Goal: Information Seeking & Learning: Find specific fact

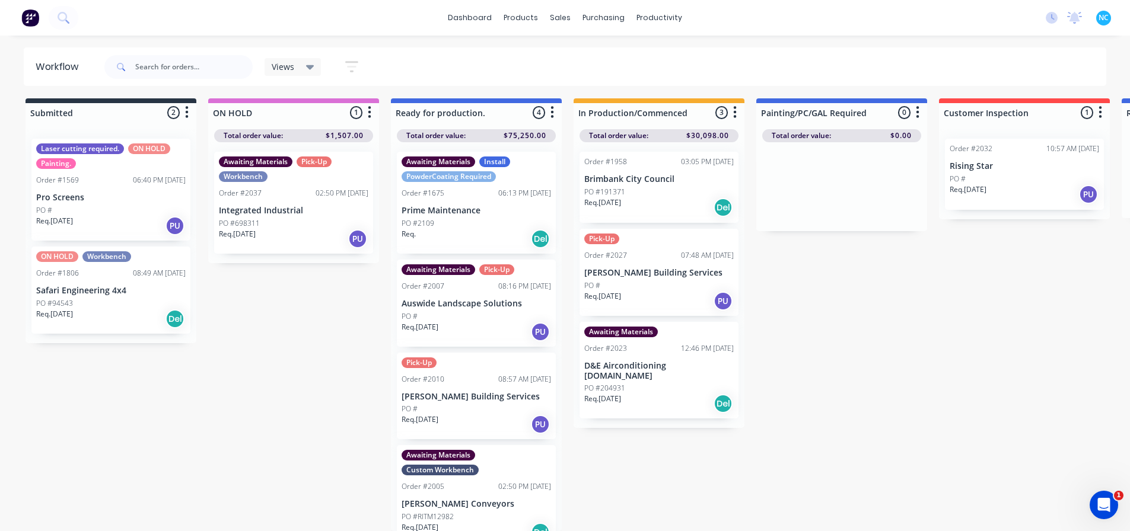
scroll to position [17, 0]
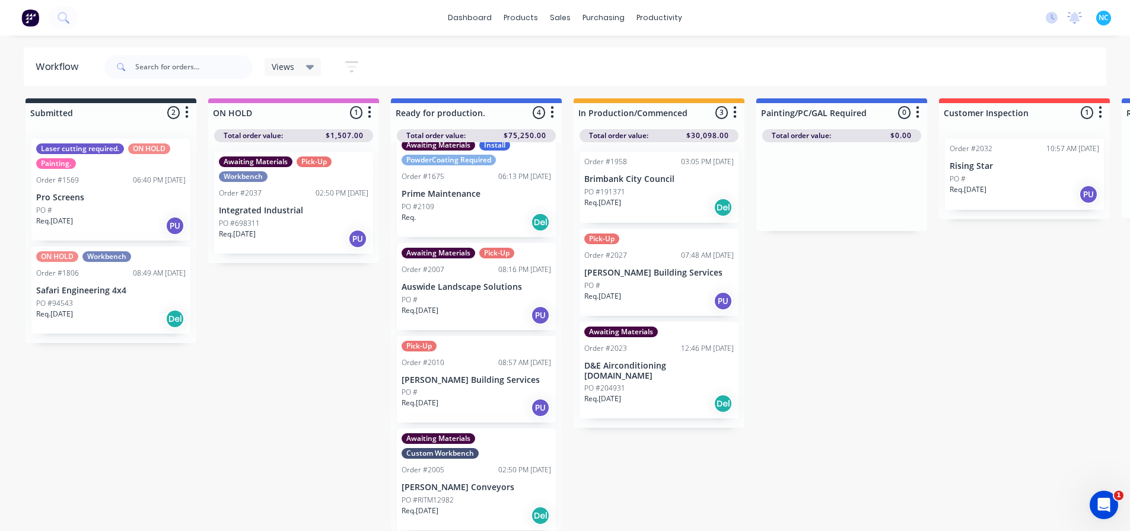
click at [666, 198] on div "Req. [DATE] Del" at bounding box center [658, 208] width 149 height 20
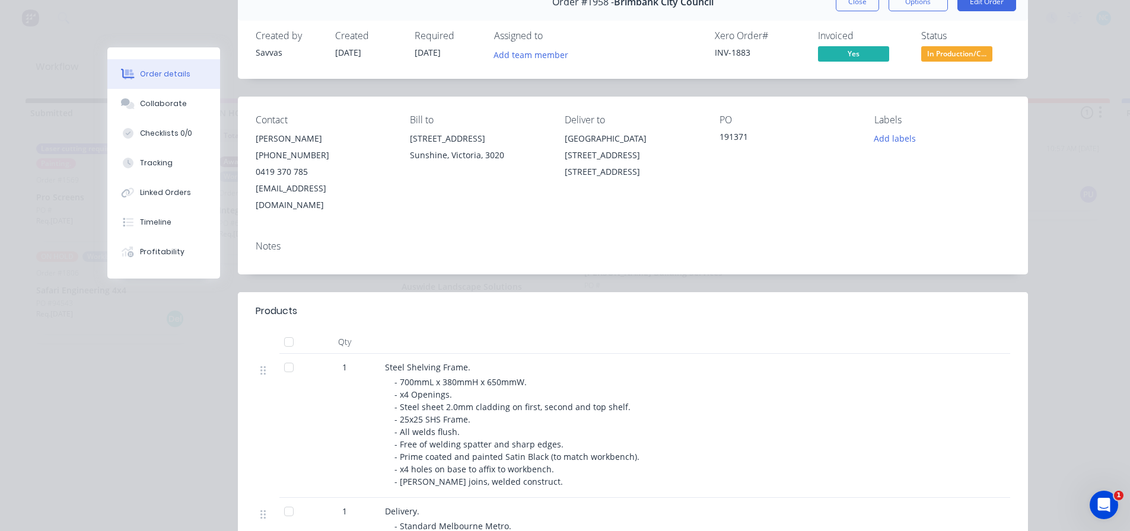
scroll to position [178, 0]
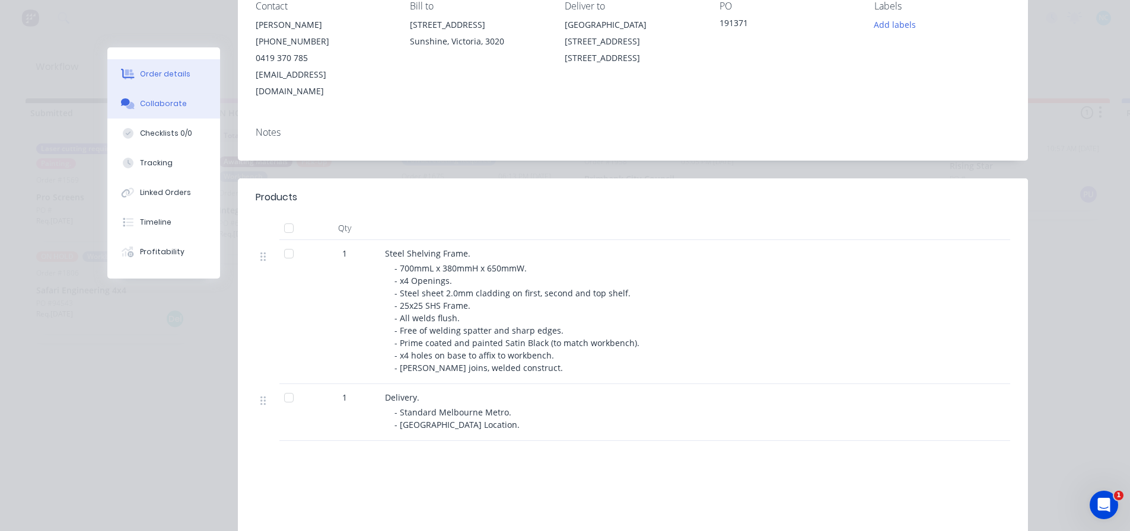
click at [207, 104] on button "Collaborate" at bounding box center [163, 104] width 113 height 30
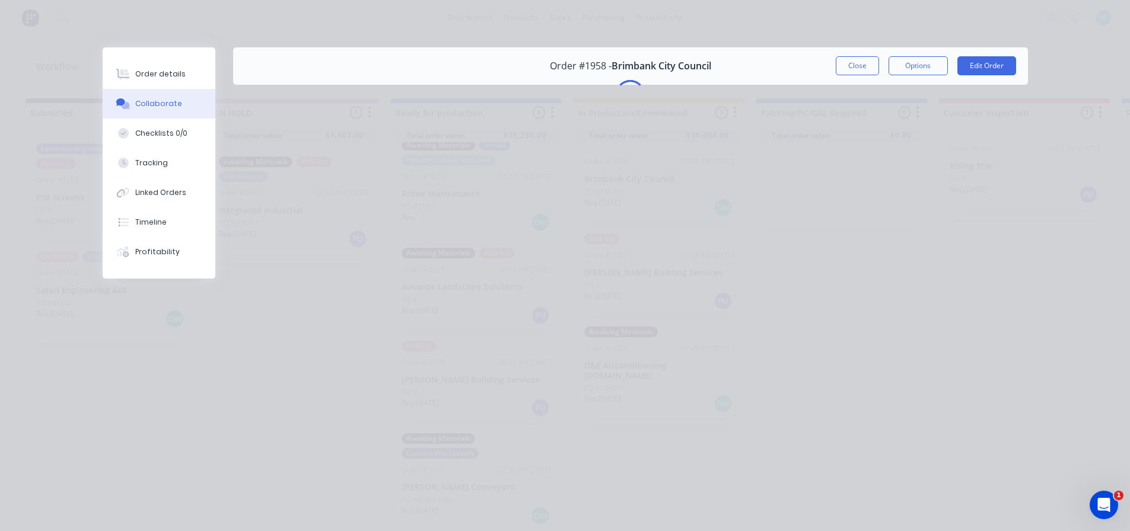
scroll to position [0, 0]
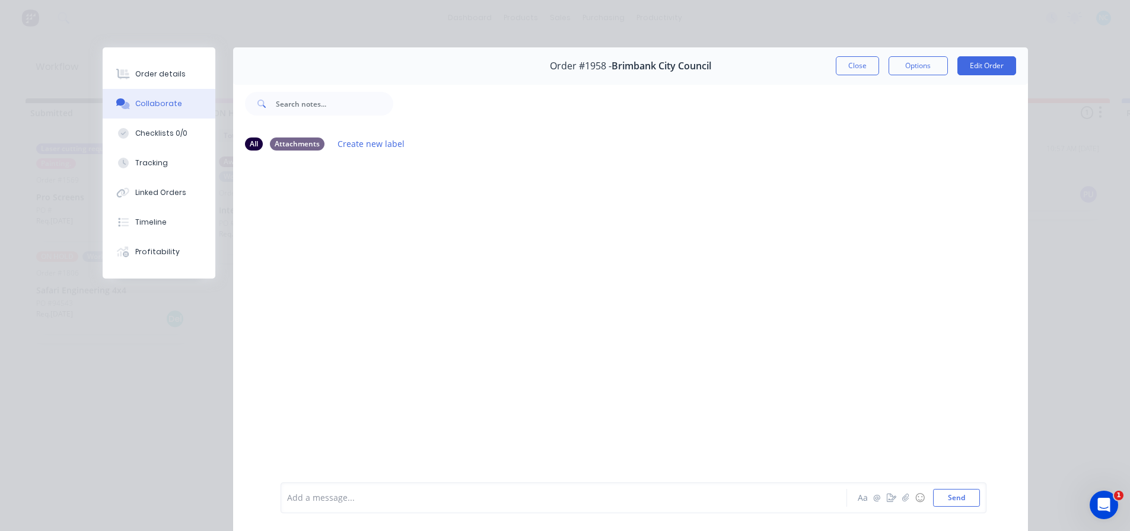
click at [461, 505] on div "Add a message..." at bounding box center [547, 498] width 520 height 18
click at [836, 61] on button "Close" at bounding box center [857, 65] width 43 height 19
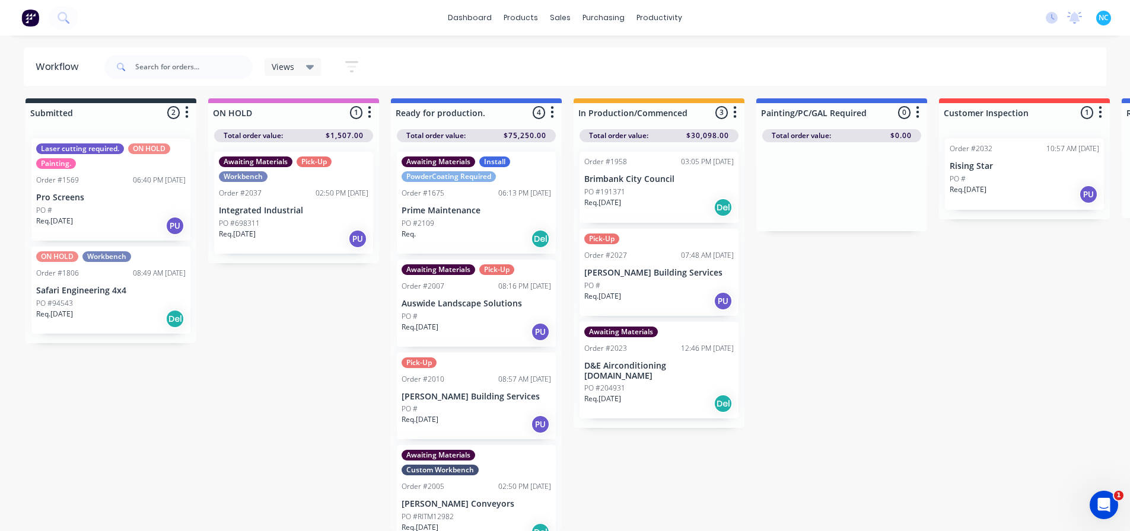
click at [685, 198] on div "Req. [DATE] Del" at bounding box center [658, 208] width 149 height 20
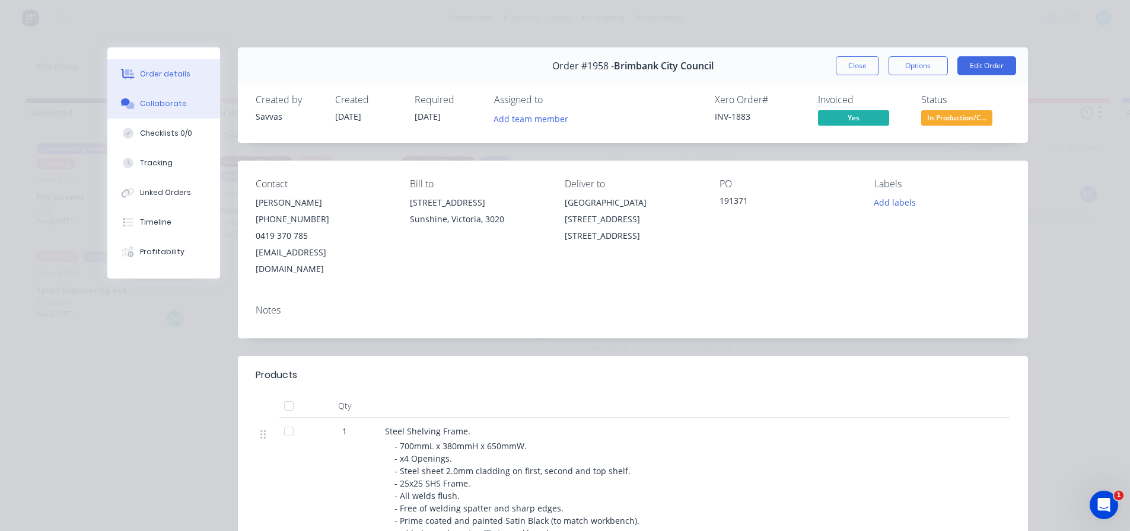
click at [193, 107] on button "Collaborate" at bounding box center [163, 104] width 113 height 30
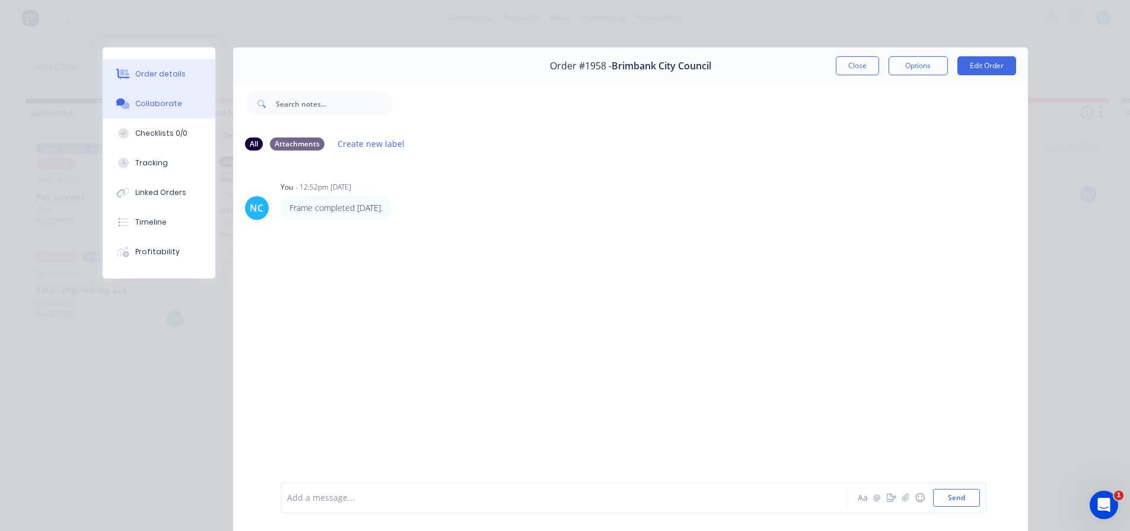
click at [149, 71] on div "Order details" at bounding box center [160, 74] width 50 height 11
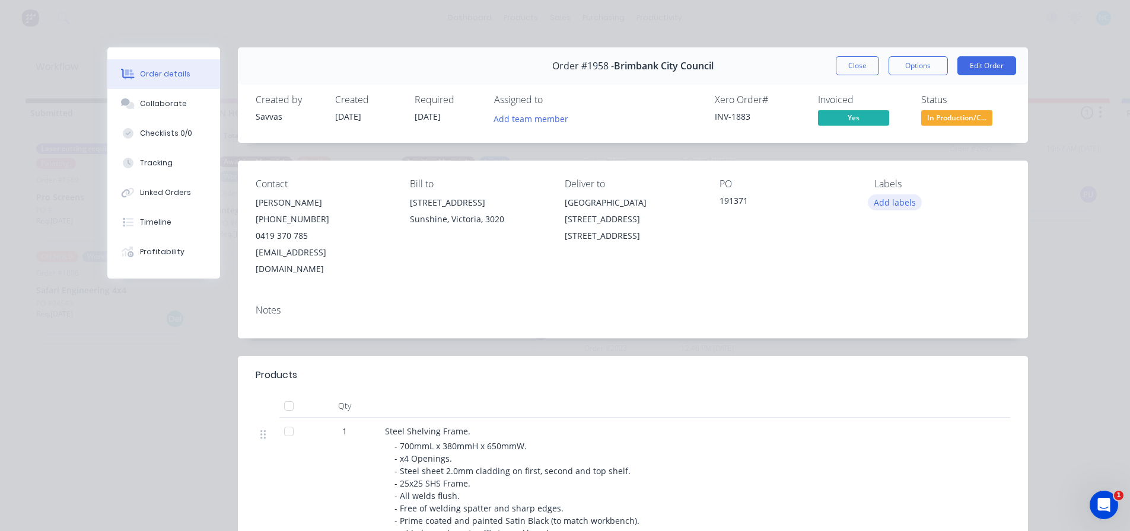
click at [905, 206] on button "Add labels" at bounding box center [895, 203] width 55 height 16
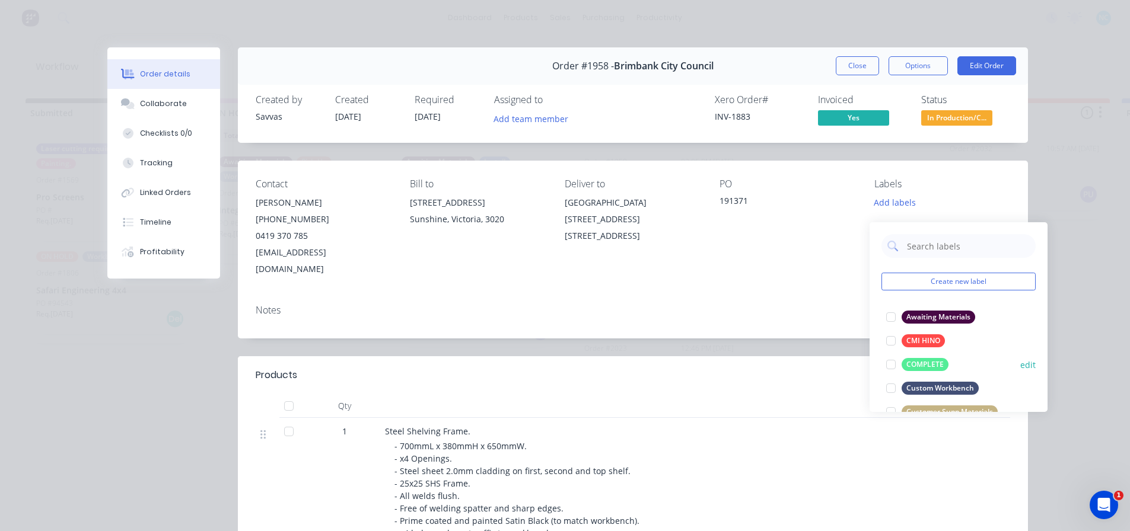
click at [891, 357] on div at bounding box center [891, 365] width 24 height 24
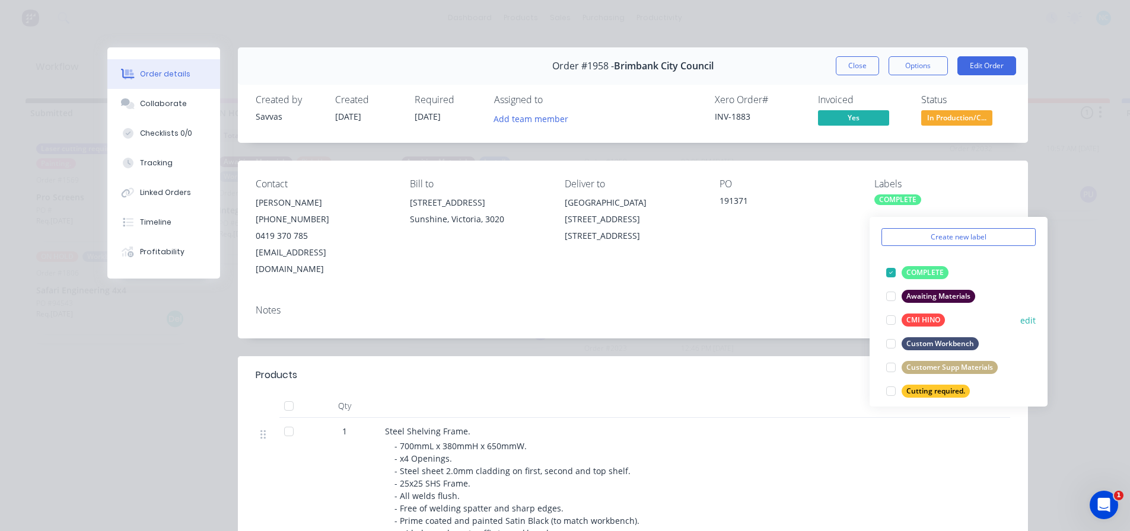
scroll to position [119, 0]
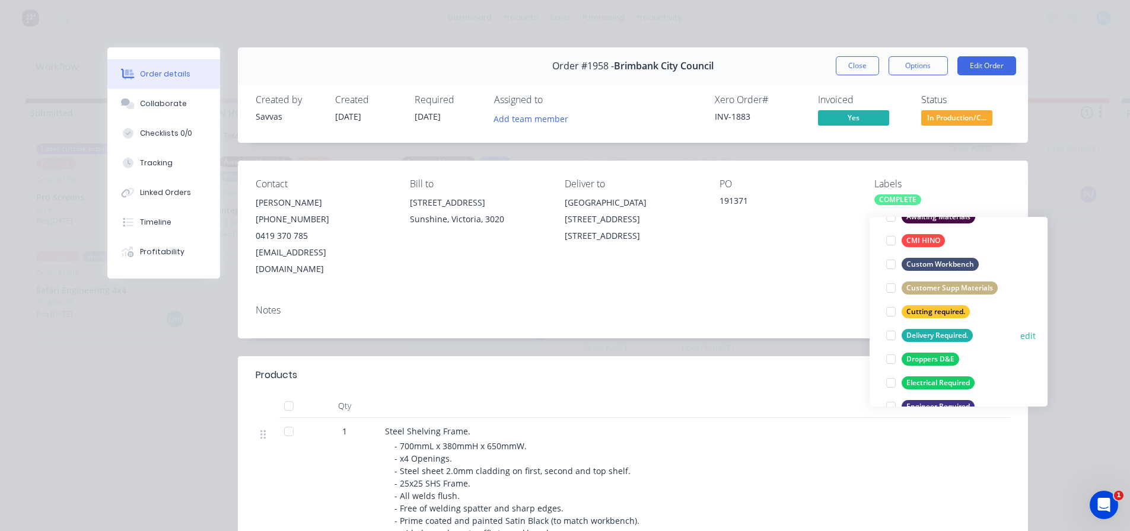
click at [887, 324] on div at bounding box center [891, 336] width 24 height 24
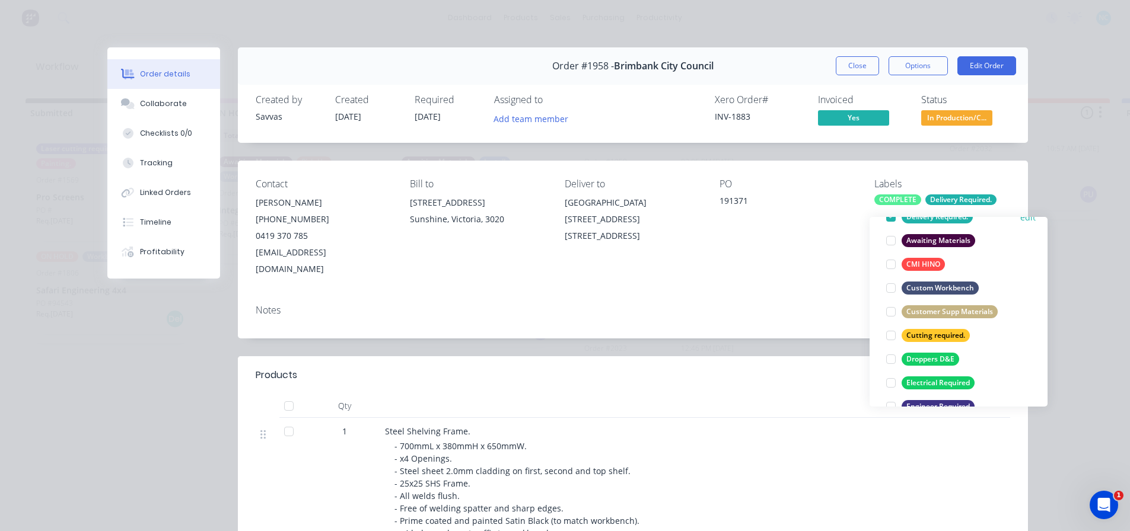
scroll to position [0, 0]
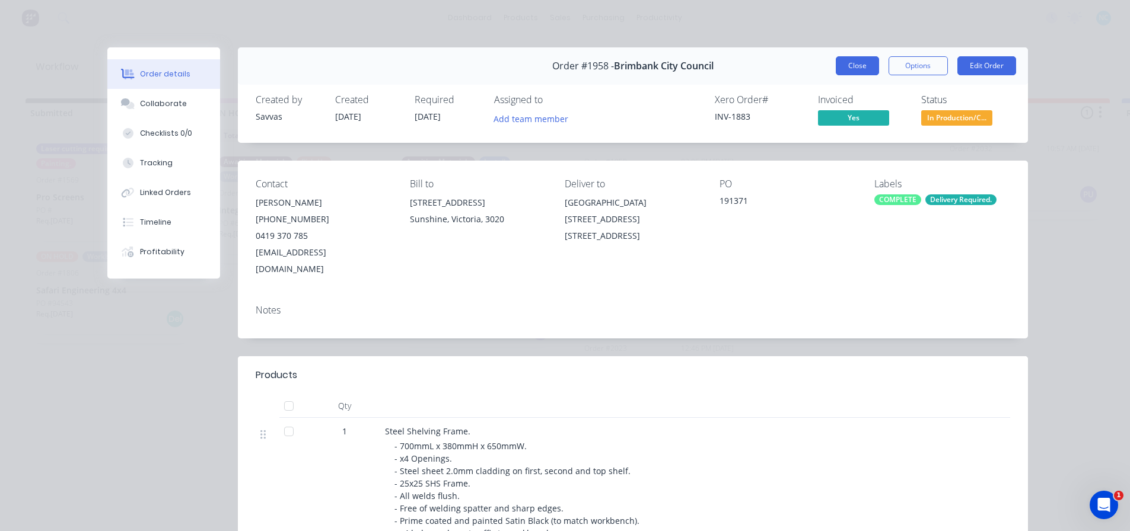
click at [851, 65] on button "Close" at bounding box center [857, 65] width 43 height 19
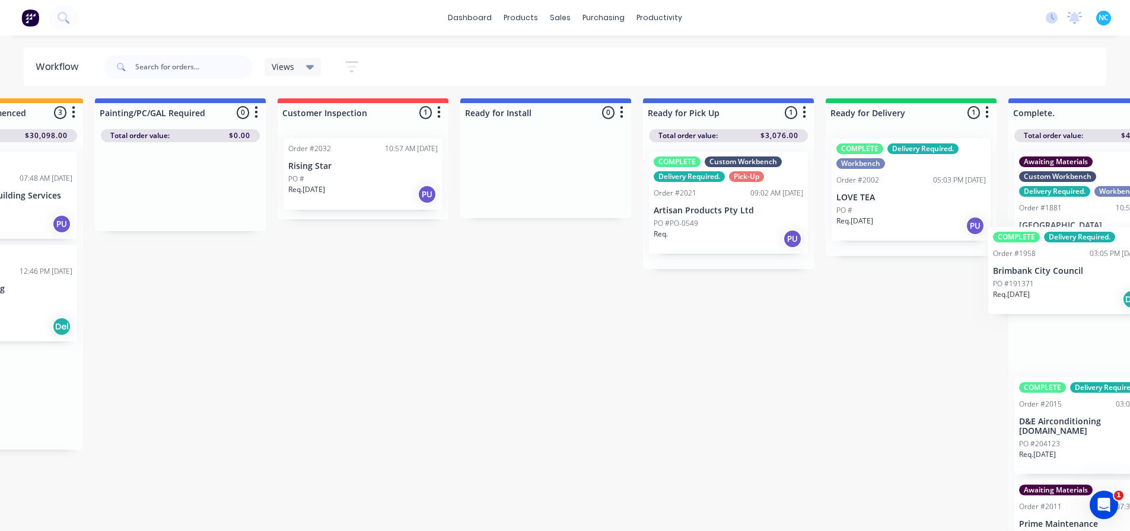
scroll to position [11, 740]
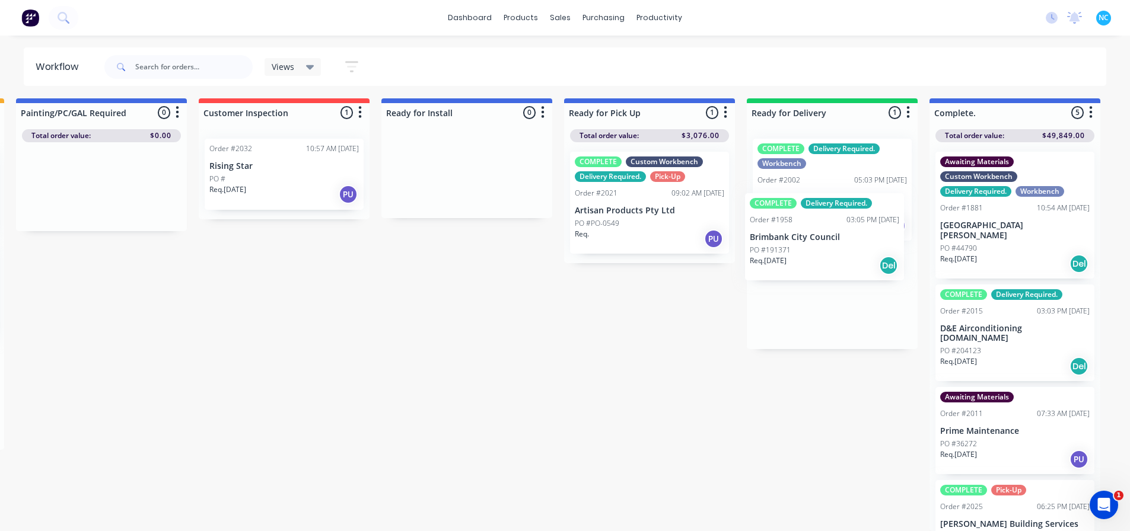
drag, startPoint x: 652, startPoint y: 212, endPoint x: 830, endPoint y: 274, distance: 188.5
click at [830, 274] on div "Submitted 2 Sort By Created date Required date Order number Customer name Most …" at bounding box center [326, 314] width 2150 height 433
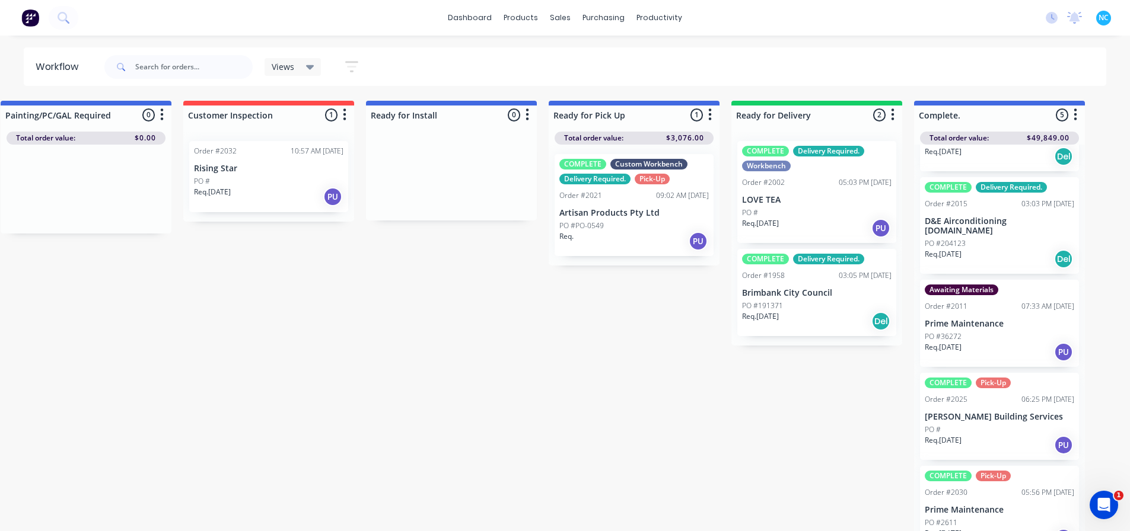
scroll to position [0, 78]
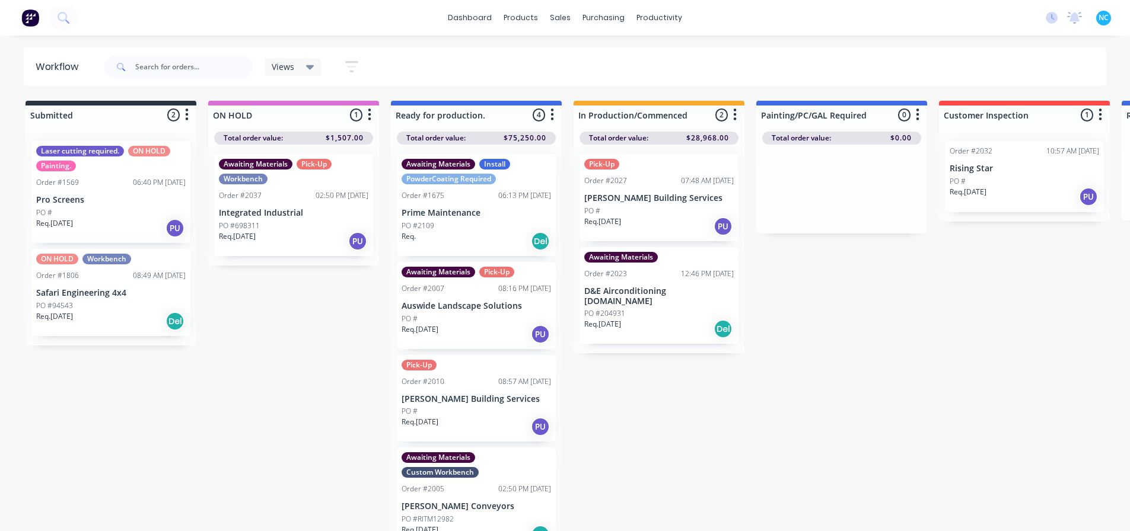
click at [772, 461] on div "Submitted 2 Sort By Created date Required date Order number Customer name Most …" at bounding box center [1066, 317] width 2150 height 433
click at [479, 428] on div "Req. [DATE] PU" at bounding box center [476, 427] width 149 height 20
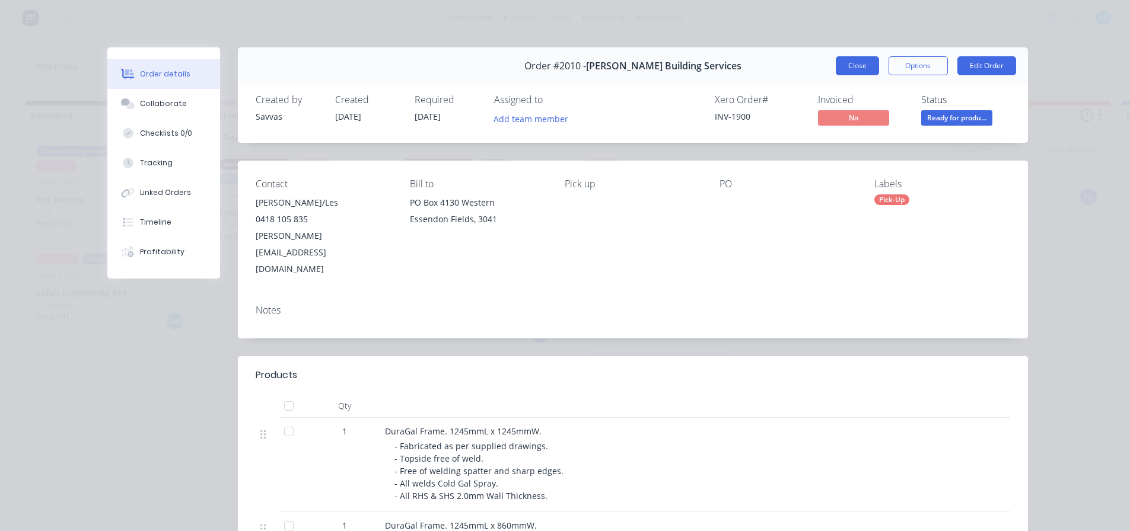
click at [872, 74] on button "Close" at bounding box center [857, 65] width 43 height 19
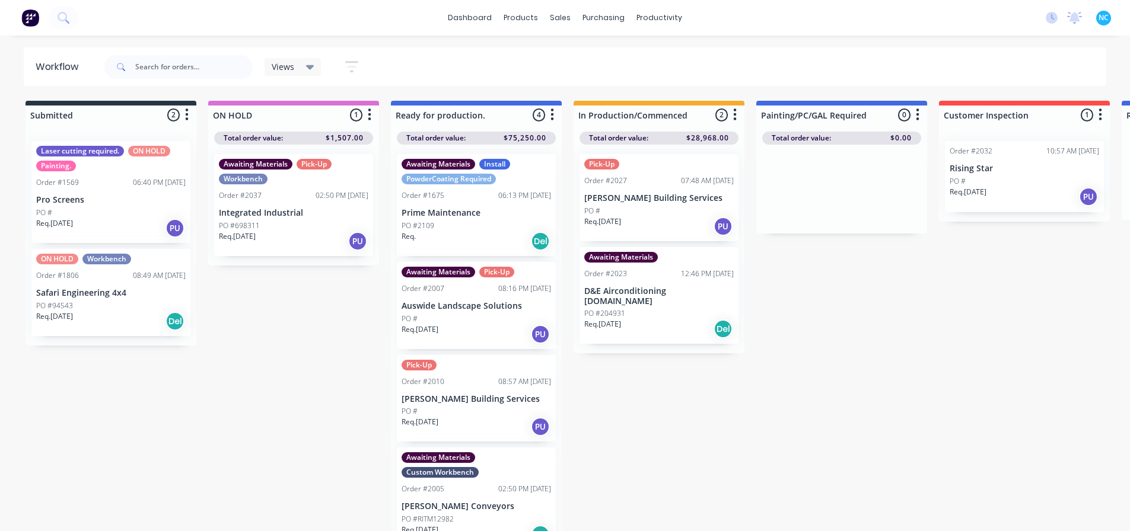
drag, startPoint x: 811, startPoint y: 438, endPoint x: 757, endPoint y: 464, distance: 60.2
click at [811, 438] on div "Submitted 2 Sort By Created date Required date Order number Customer name Most …" at bounding box center [1066, 317] width 2150 height 433
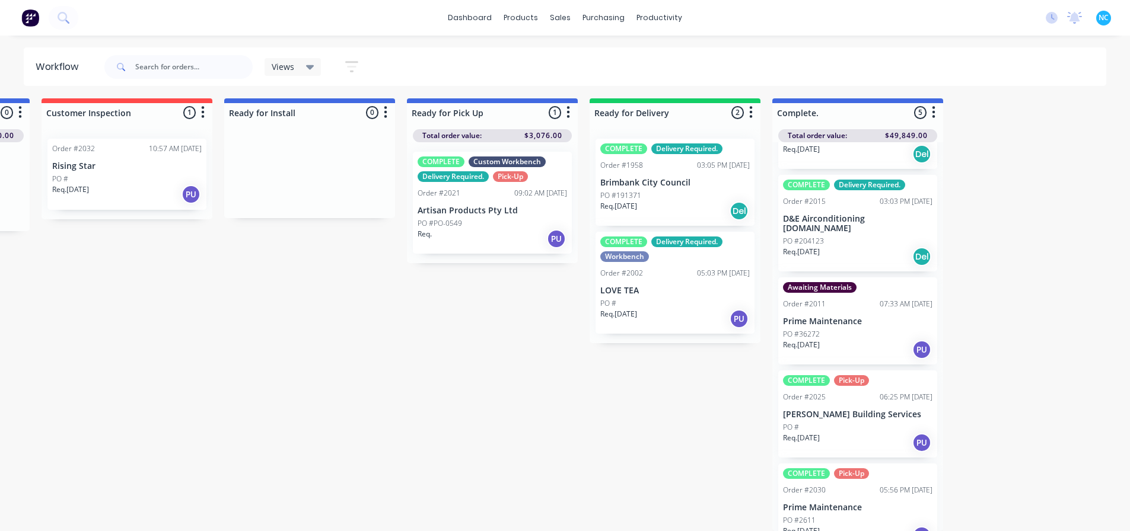
scroll to position [11, 0]
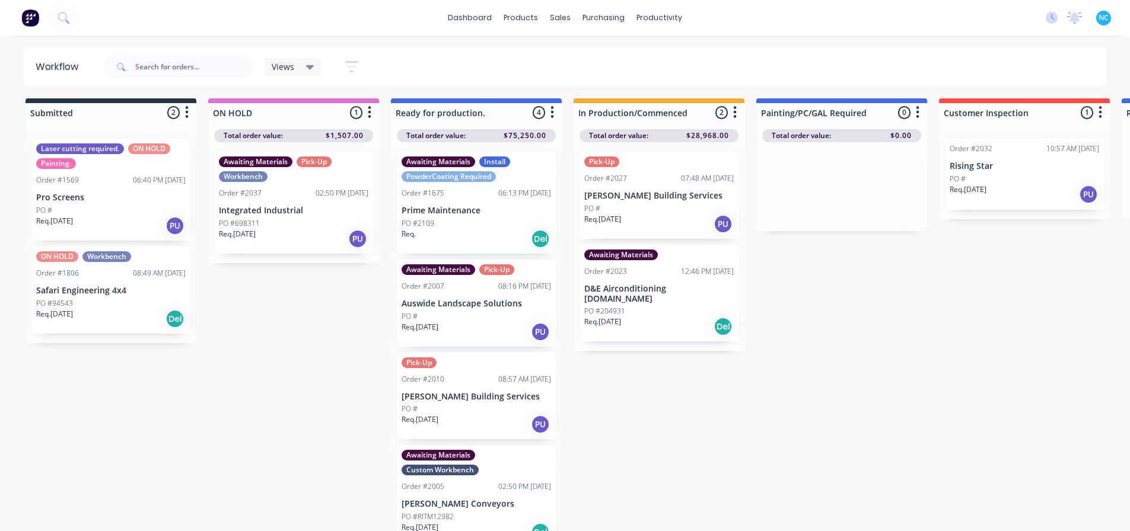
click at [283, 229] on div "Req. [DATE] PU" at bounding box center [293, 239] width 149 height 20
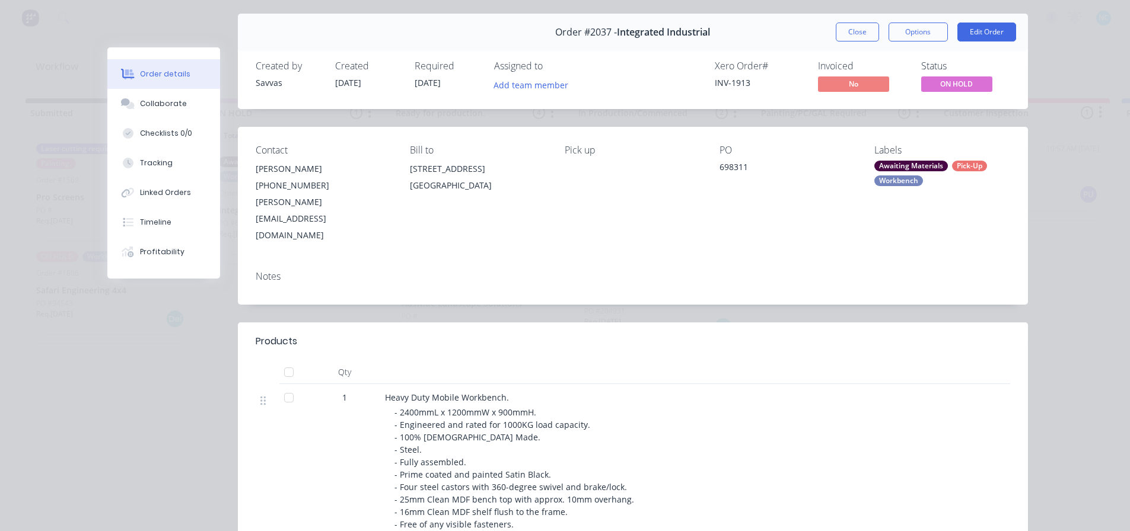
scroll to position [0, 0]
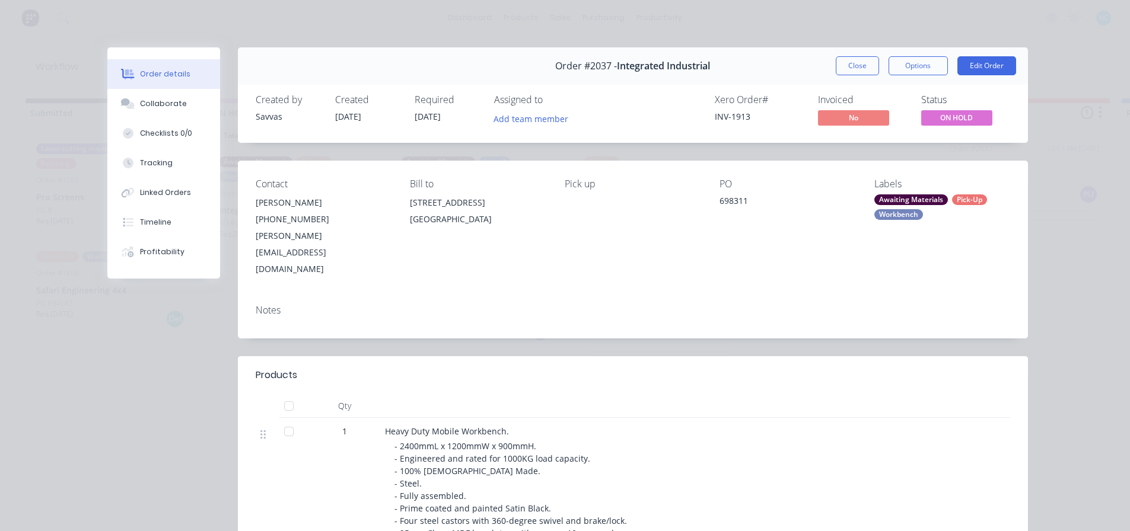
drag, startPoint x: 387, startPoint y: 199, endPoint x: 533, endPoint y: 217, distance: 146.9
click at [533, 215] on div "Contact [PERSON_NAME] [PHONE_NUMBER] [PERSON_NAME][EMAIL_ADDRESS][DOMAIN_NAME] …" at bounding box center [633, 228] width 790 height 135
click at [532, 219] on div "[GEOGRAPHIC_DATA]" at bounding box center [478, 219] width 136 height 17
click at [534, 230] on div "[STREET_ADDRESS]" at bounding box center [478, 214] width 136 height 38
drag, startPoint x: 521, startPoint y: 244, endPoint x: 340, endPoint y: 175, distance: 193.6
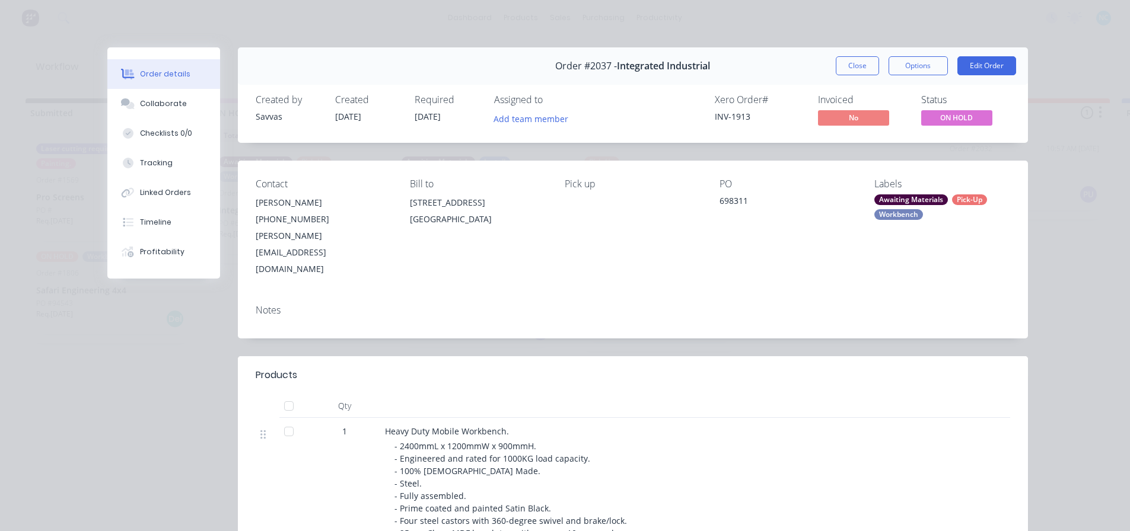
click at [340, 175] on div "Contact [PERSON_NAME] [PHONE_NUMBER] [PERSON_NAME][EMAIL_ADDRESS][DOMAIN_NAME] …" at bounding box center [633, 228] width 790 height 135
click at [714, 356] on header "Products" at bounding box center [633, 375] width 790 height 38
drag, startPoint x: 444, startPoint y: 215, endPoint x: 510, endPoint y: 217, distance: 66.5
click at [510, 217] on div "[GEOGRAPHIC_DATA]" at bounding box center [478, 219] width 136 height 17
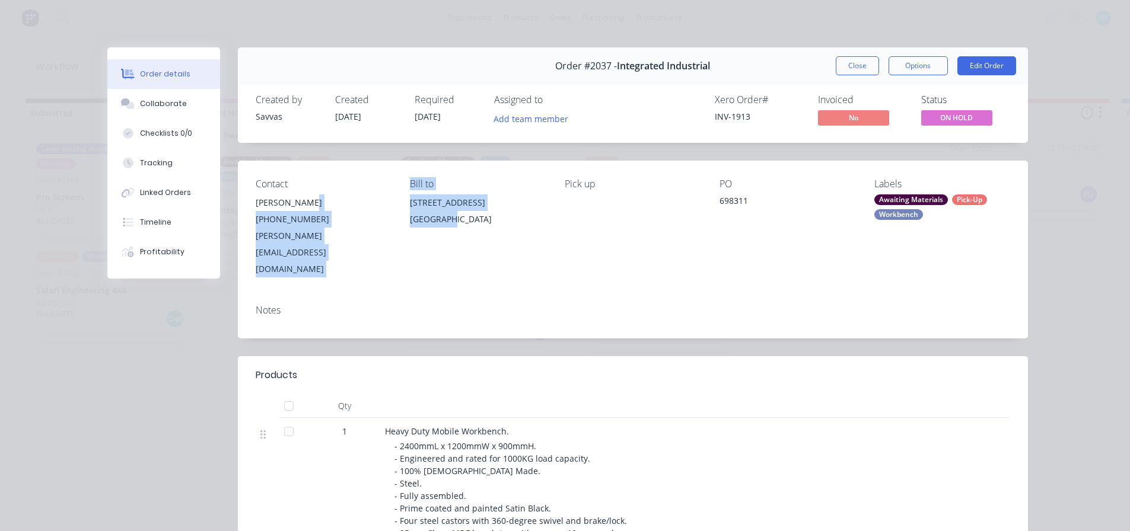
drag, startPoint x: 434, startPoint y: 206, endPoint x: 441, endPoint y: 219, distance: 15.7
click at [441, 219] on div "Contact [PERSON_NAME] [PHONE_NUMBER] [PERSON_NAME][EMAIL_ADDRESS][DOMAIN_NAME] …" at bounding box center [633, 228] width 790 height 135
click at [441, 219] on div "[GEOGRAPHIC_DATA]" at bounding box center [478, 219] width 136 height 17
drag, startPoint x: 435, startPoint y: 218, endPoint x: 408, endPoint y: 203, distance: 31.3
click at [410, 204] on div "[STREET_ADDRESS]" at bounding box center [478, 214] width 136 height 38
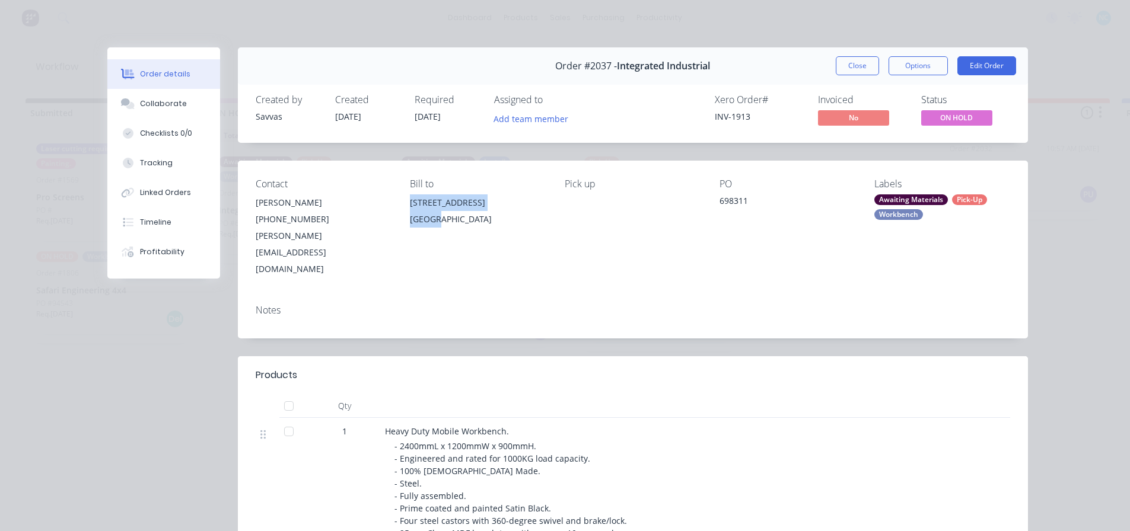
drag, startPoint x: 399, startPoint y: 199, endPoint x: 435, endPoint y: 224, distance: 44.3
click at [435, 224] on div "Contact [PERSON_NAME] [PHONE_NUMBER] [PERSON_NAME][EMAIL_ADDRESS][DOMAIN_NAME] …" at bounding box center [633, 228] width 790 height 135
copy div "[STREET_ADDRESS]"
drag, startPoint x: 450, startPoint y: 247, endPoint x: 456, endPoint y: 253, distance: 8.4
click at [451, 249] on div "Contact [PERSON_NAME] [PHONE_NUMBER] [PERSON_NAME][EMAIL_ADDRESS][DOMAIN_NAME] …" at bounding box center [633, 228] width 790 height 135
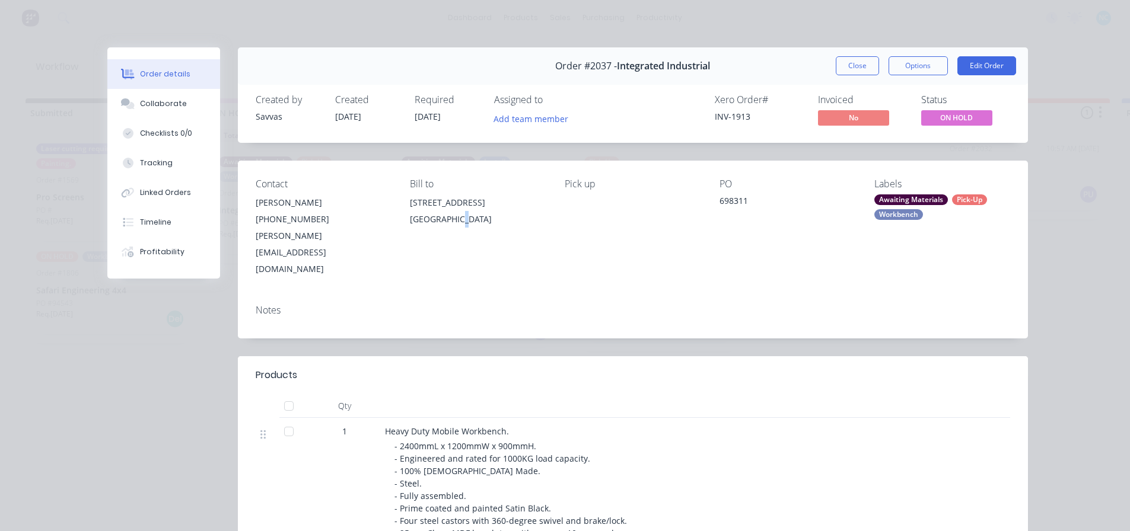
click at [450, 257] on div "Contact [PERSON_NAME] [PHONE_NUMBER] [PERSON_NAME][EMAIL_ADDRESS][DOMAIN_NAME] …" at bounding box center [633, 228] width 790 height 135
click at [501, 238] on div "Bill to [STREET_ADDRESS]" at bounding box center [478, 228] width 136 height 99
drag, startPoint x: 504, startPoint y: 221, endPoint x: 400, endPoint y: 192, distance: 108.0
click at [400, 192] on div "Contact [PERSON_NAME] [PHONE_NUMBER] [PERSON_NAME][EMAIL_ADDRESS][DOMAIN_NAME] …" at bounding box center [633, 228] width 790 height 135
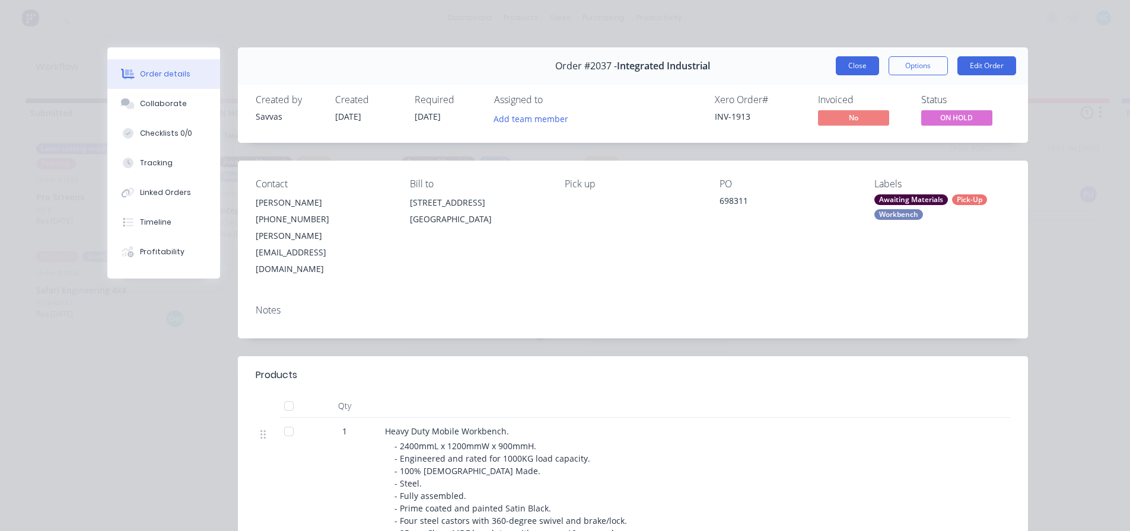
click at [849, 68] on button "Close" at bounding box center [857, 65] width 43 height 19
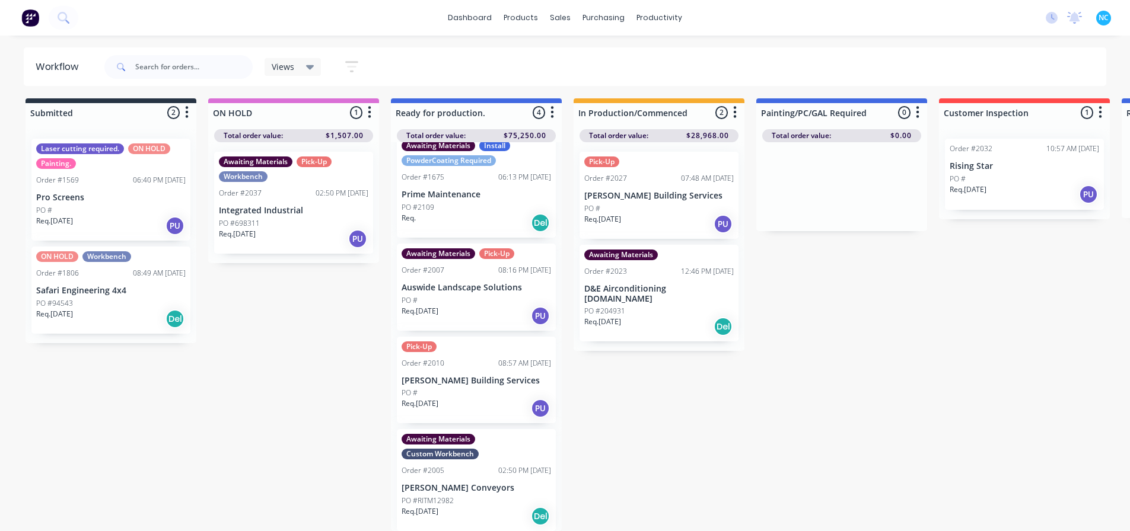
scroll to position [17, 0]
click at [480, 495] on div "PO #RITM12982" at bounding box center [476, 500] width 149 height 11
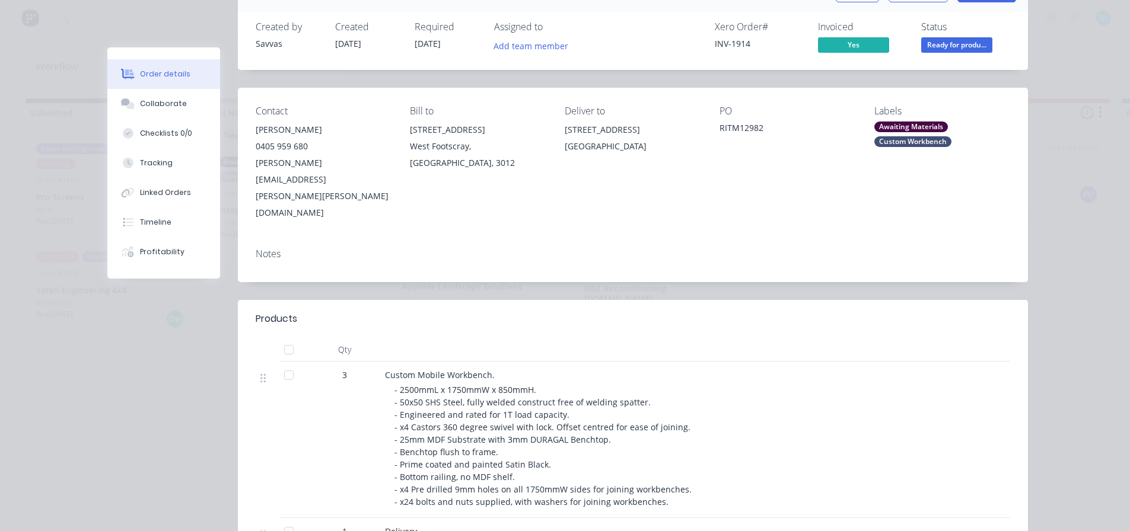
scroll to position [237, 0]
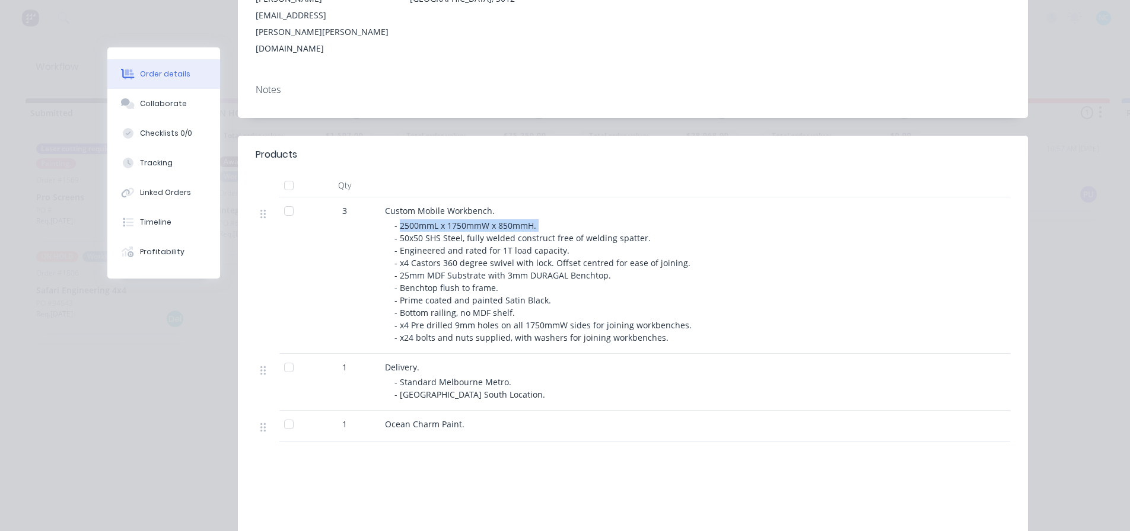
drag, startPoint x: 394, startPoint y: 174, endPoint x: 634, endPoint y: 176, distance: 239.6
click at [634, 219] on div "- 2500mmL x 1750mmW x 850mmH. - 50x50 SHS Steel, fully welded construct free of…" at bounding box center [622, 281] width 456 height 125
click at [631, 219] on div "- 2500mmL x 1750mmW x 850mmH. - 50x50 SHS Steel, fully welded construct free of…" at bounding box center [622, 281] width 456 height 125
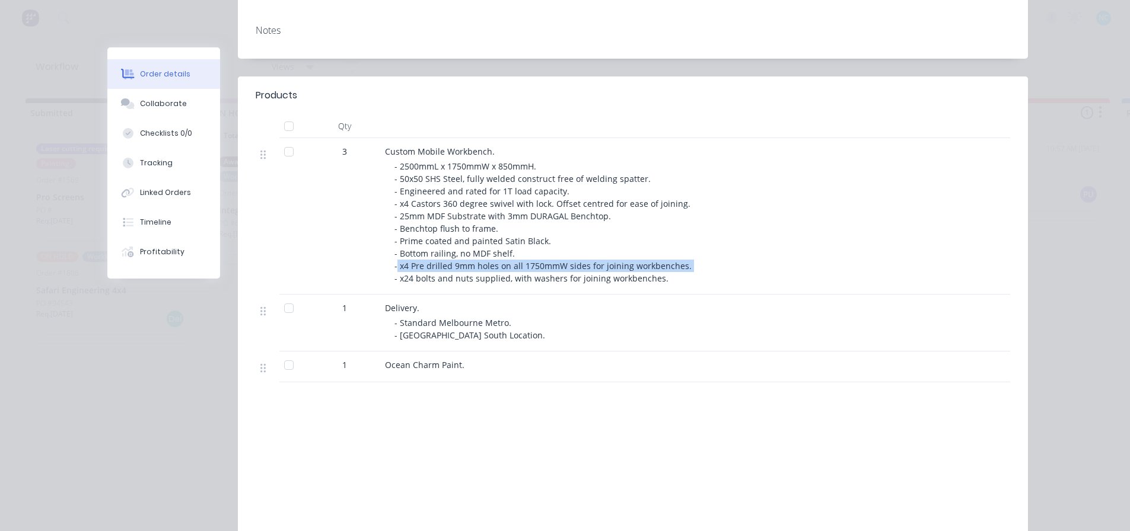
drag, startPoint x: 393, startPoint y: 217, endPoint x: 715, endPoint y: 220, distance: 322.1
click at [715, 220] on div "- 2500mmL x 1750mmW x 850mmH. - 50x50 SHS Steel, fully welded construct free of…" at bounding box center [622, 222] width 456 height 125
click at [714, 220] on div "- 2500mmL x 1750mmW x 850mmH. - 50x50 SHS Steel, fully welded construct free of…" at bounding box center [622, 222] width 456 height 125
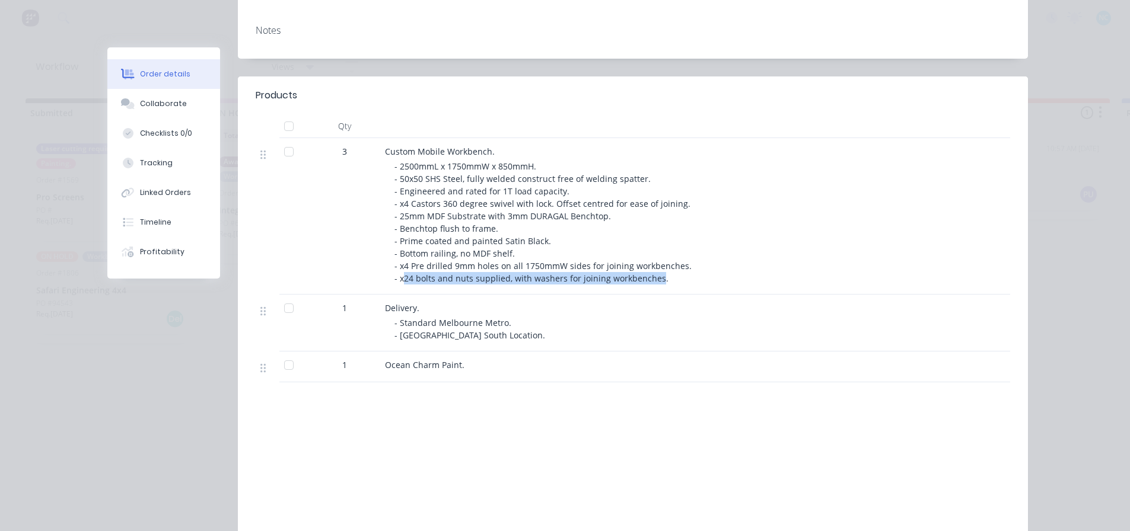
drag, startPoint x: 397, startPoint y: 224, endPoint x: 651, endPoint y: 224, distance: 253.9
click at [651, 224] on span "- 2500mmL x 1750mmW x 850mmH. - 50x50 SHS Steel, fully welded construct free of…" at bounding box center [544, 222] width 300 height 123
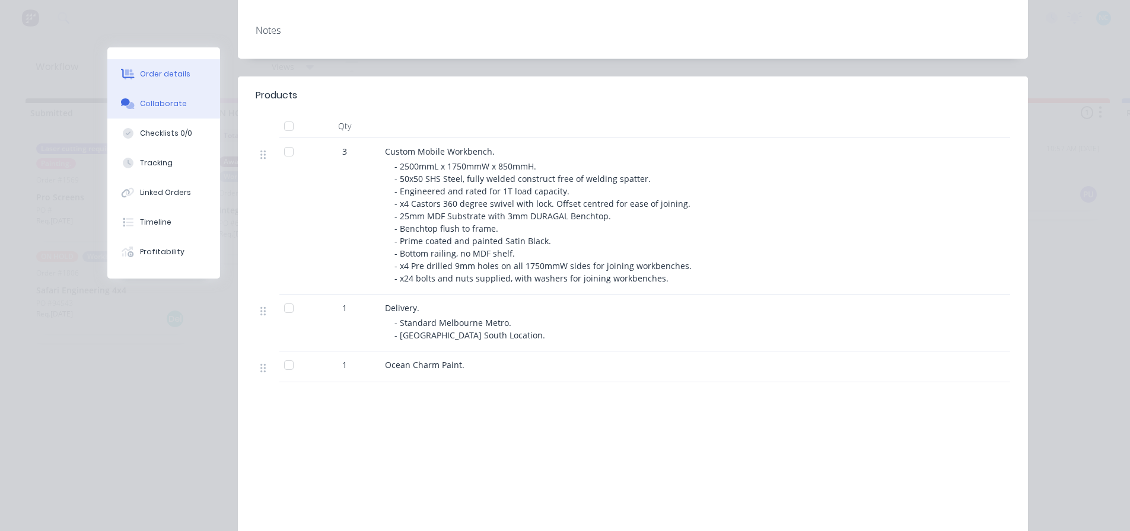
click at [186, 106] on button "Collaborate" at bounding box center [163, 104] width 113 height 30
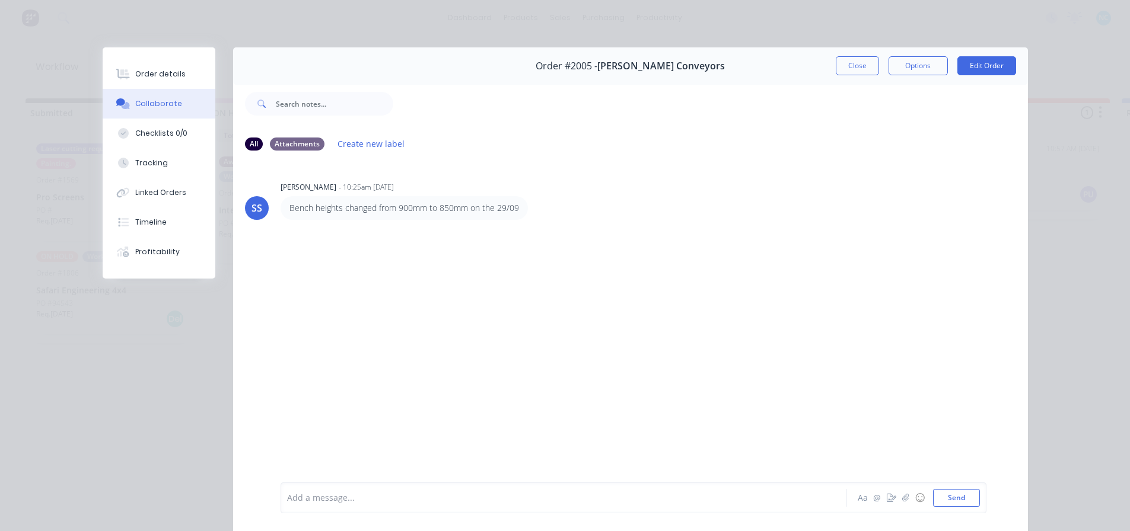
click at [185, 93] on button "Collaborate" at bounding box center [159, 104] width 113 height 30
click at [179, 82] on button "Order details" at bounding box center [159, 74] width 113 height 30
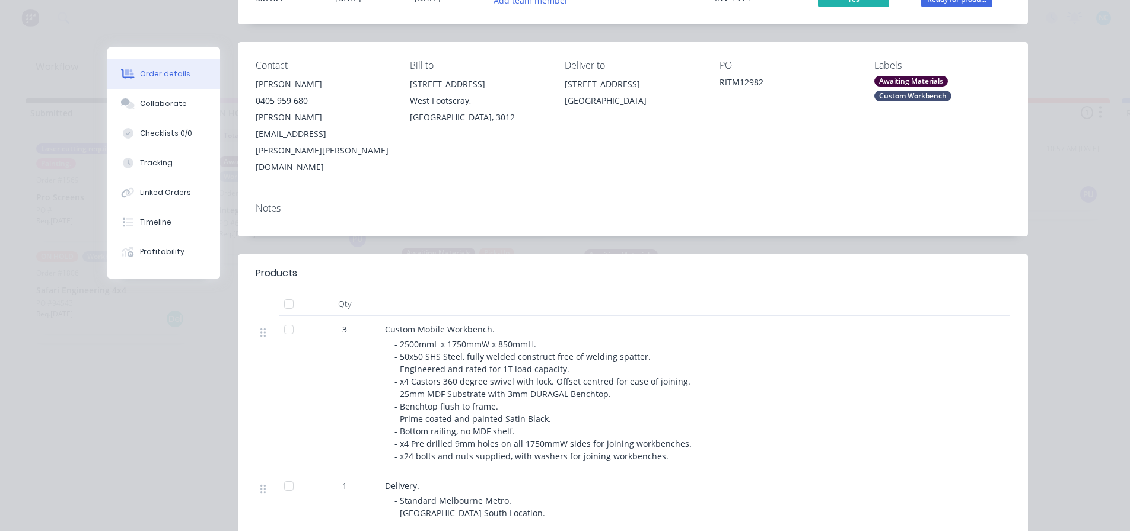
scroll to position [297, 0]
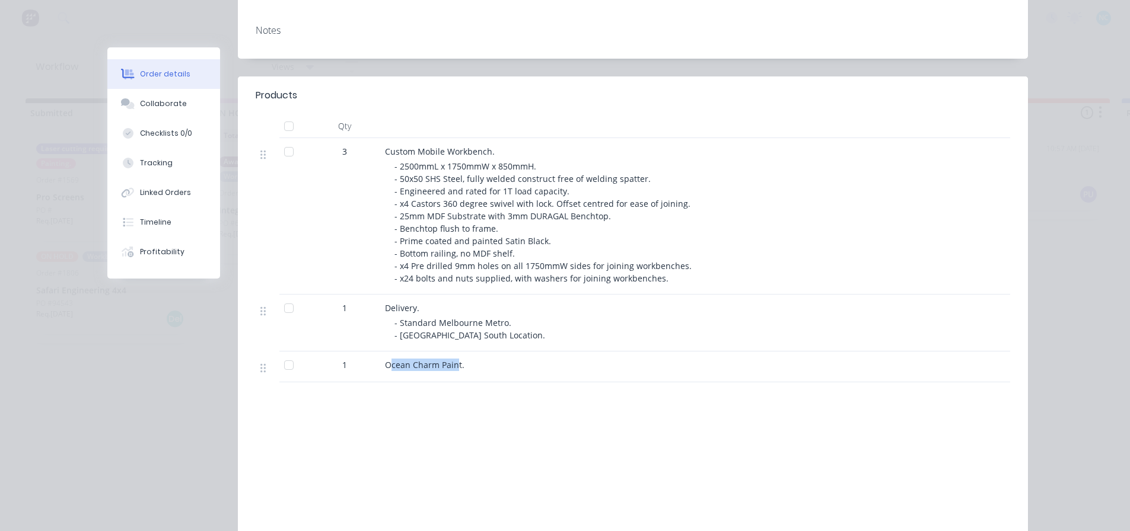
drag, startPoint x: 384, startPoint y: 316, endPoint x: 453, endPoint y: 307, distance: 68.9
click at [453, 352] on div "Ocean Charm Paint." at bounding box center [617, 367] width 475 height 31
copy span "cean Charm Pain"
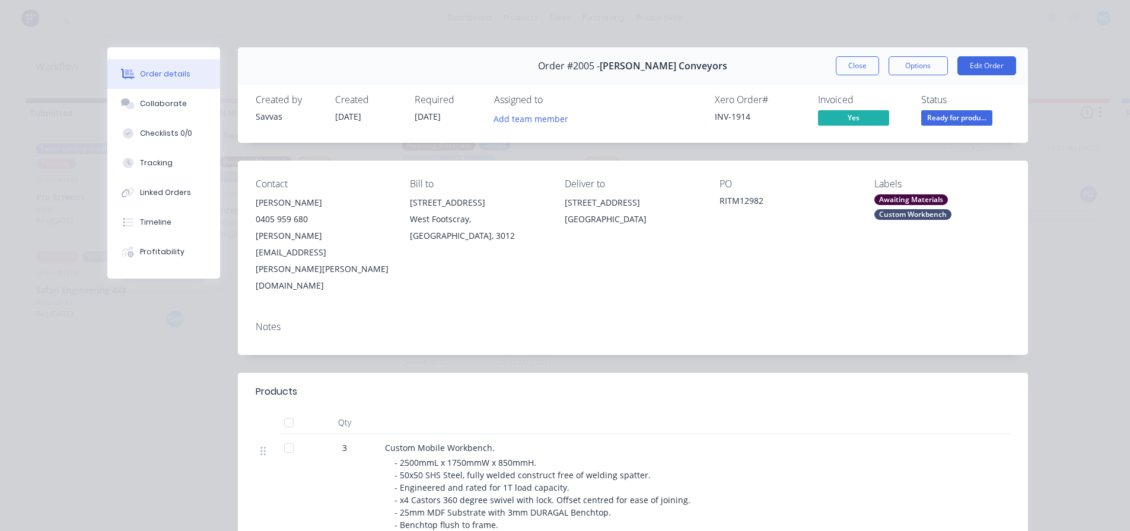
scroll to position [0, 0]
drag, startPoint x: 828, startPoint y: 72, endPoint x: 835, endPoint y: 69, distance: 7.2
click at [830, 70] on div "Order #2005 - [PERSON_NAME] Conveyors Close Options Edit Order" at bounding box center [633, 65] width 790 height 37
click at [836, 69] on button "Close" at bounding box center [857, 65] width 43 height 19
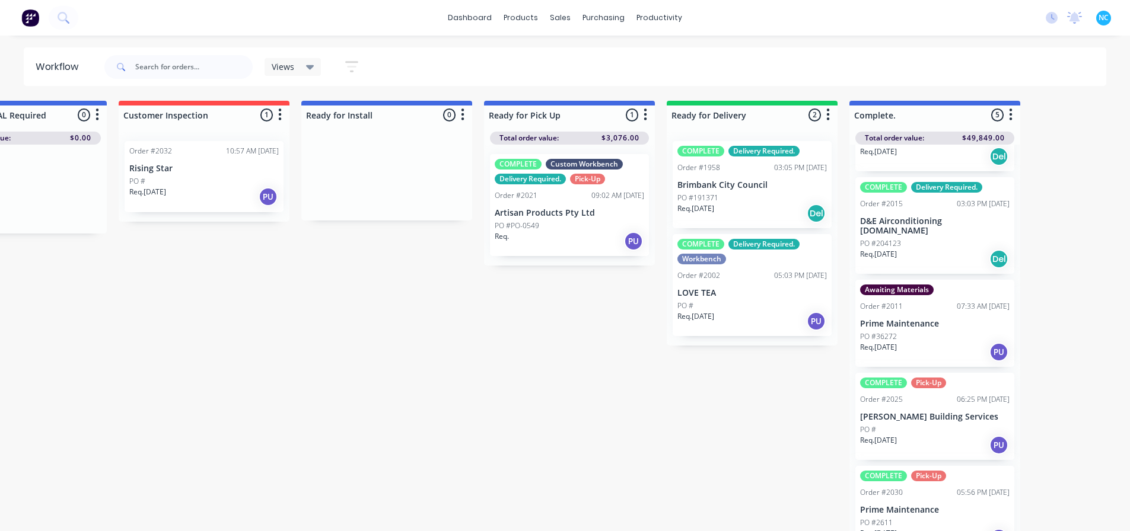
scroll to position [0, 829]
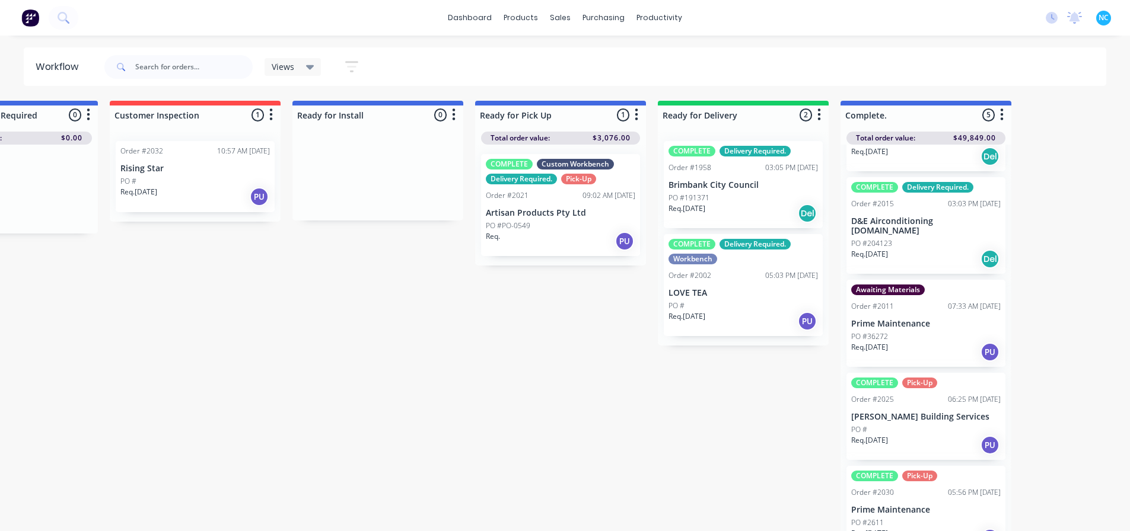
click at [753, 203] on div "Req. [DATE] Del" at bounding box center [742, 213] width 149 height 20
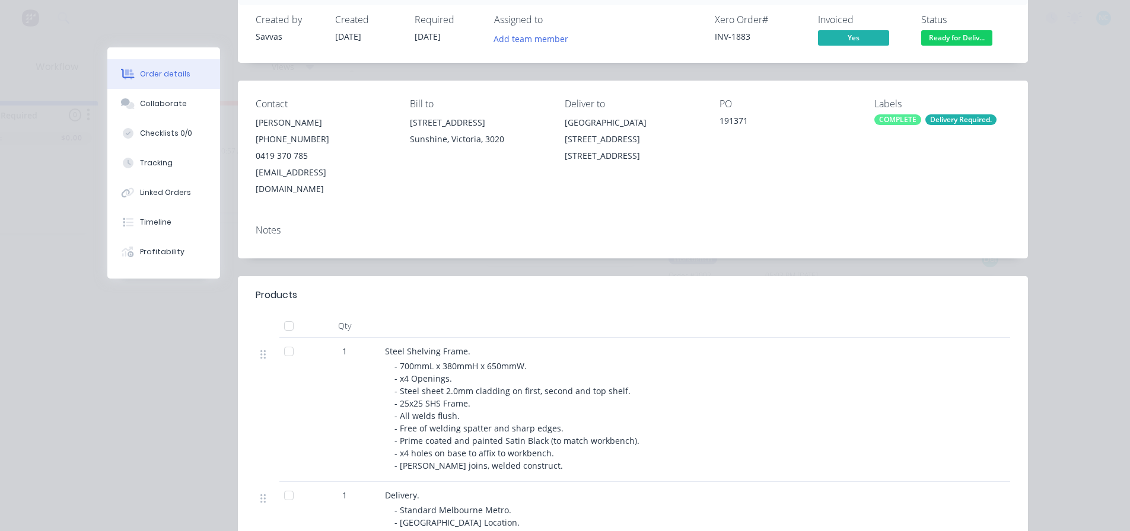
scroll to position [59, 0]
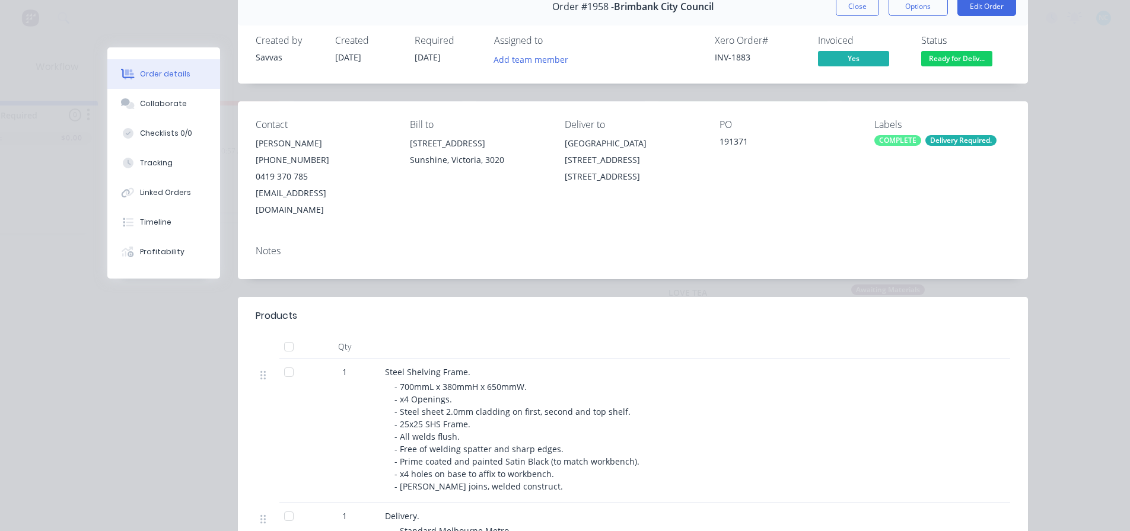
drag, startPoint x: 553, startPoint y: 141, endPoint x: 665, endPoint y: 155, distance: 112.5
click at [665, 155] on div "Contact [PERSON_NAME] [PHONE_NUMBER] [EMAIL_ADDRESS][DOMAIN_NAME] Bill to [STRE…" at bounding box center [633, 168] width 790 height 135
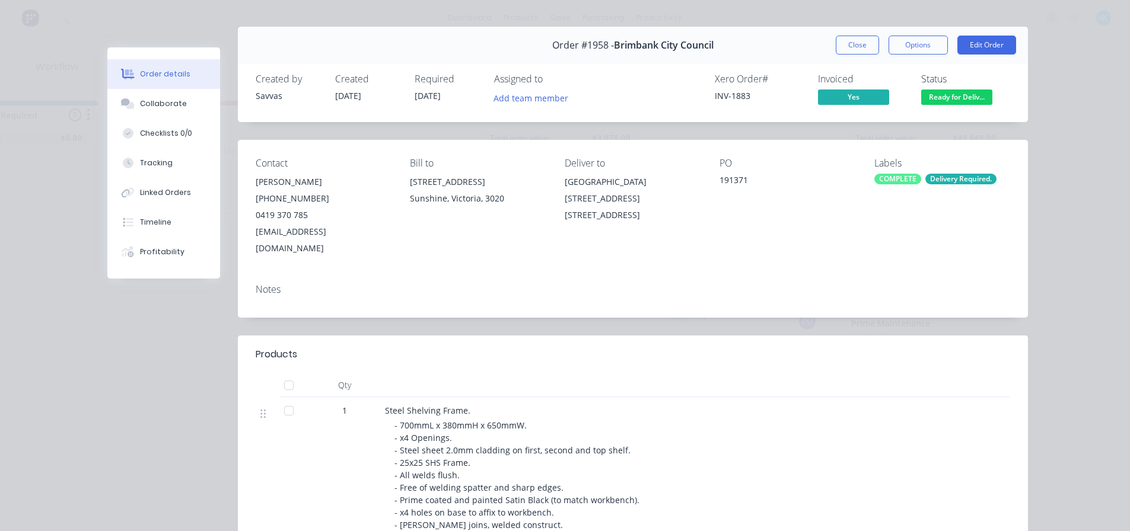
scroll to position [0, 0]
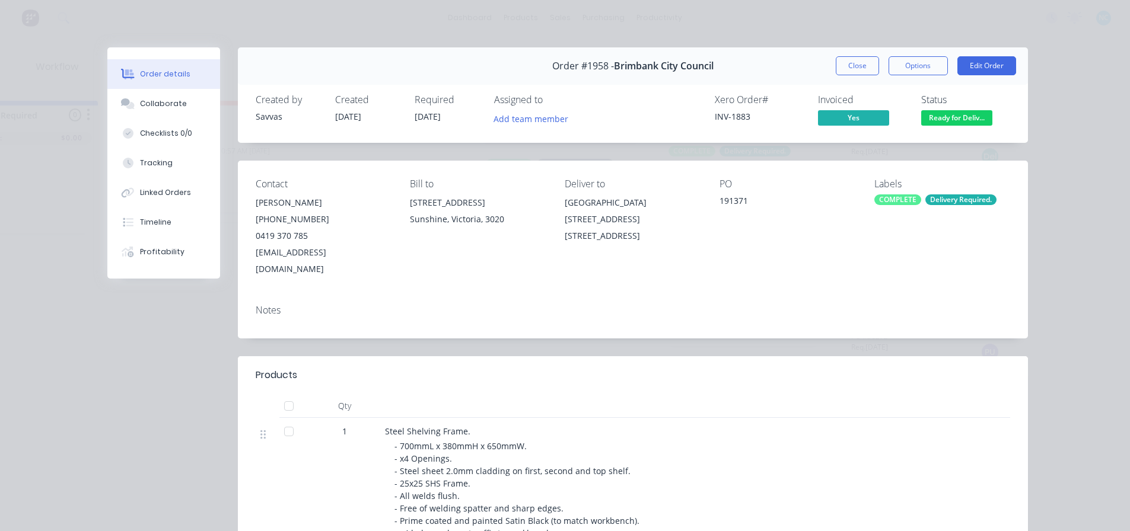
drag, startPoint x: 252, startPoint y: 103, endPoint x: 480, endPoint y: 116, distance: 228.7
click at [480, 116] on div "Created by Savvas Created [DATE] Required [DATE] Assigned to Add team member" at bounding box center [434, 111] width 357 height 34
